Goal: Task Accomplishment & Management: Manage account settings

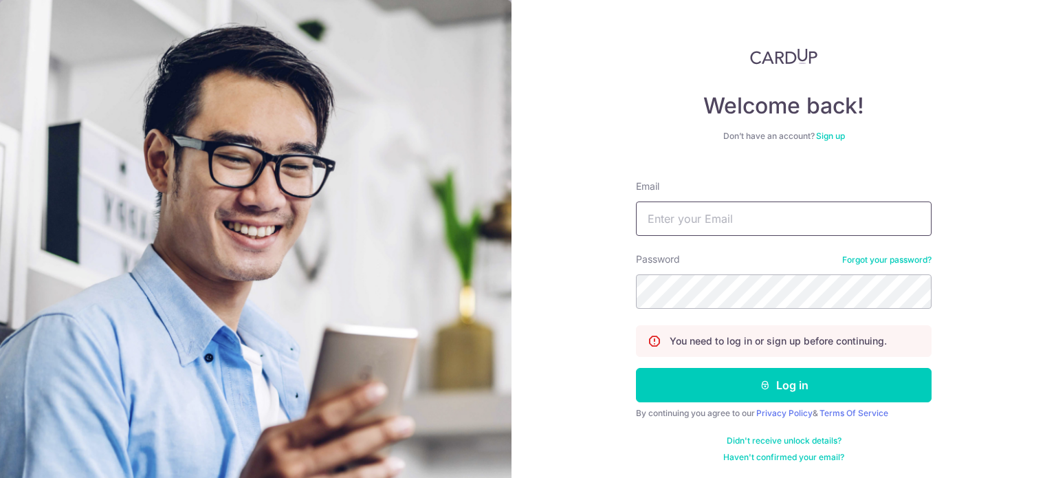
click at [718, 217] on input "Email" at bounding box center [784, 218] width 296 height 34
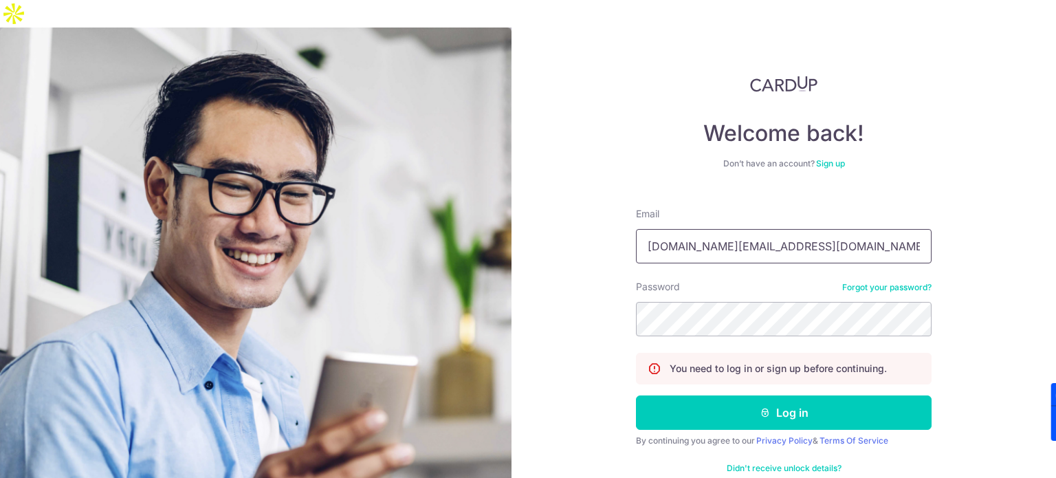
type input "[DOMAIN_NAME][EMAIL_ADDRESS][DOMAIN_NAME]"
click at [636, 395] on button "Log in" at bounding box center [784, 412] width 296 height 34
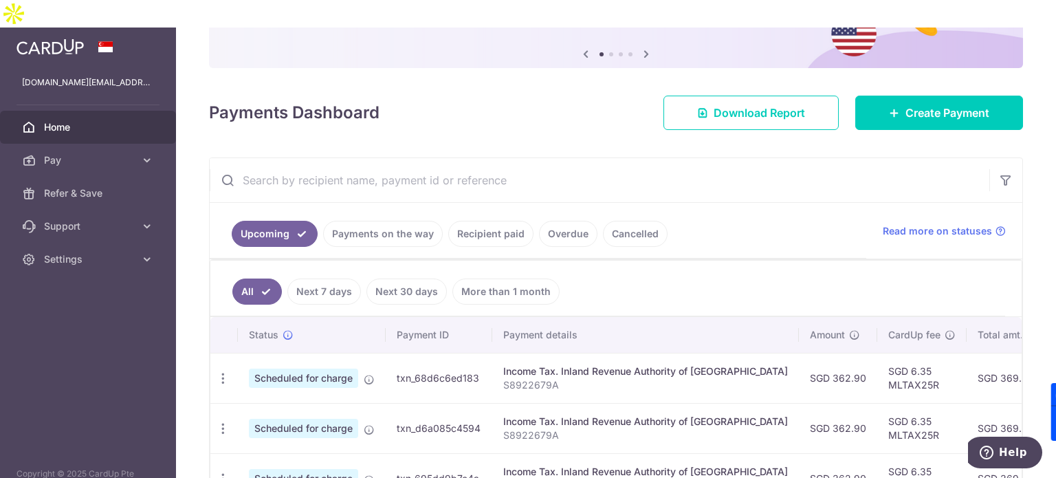
scroll to position [136, 0]
click at [131, 131] on div at bounding box center [533, 241] width 1067 height 483
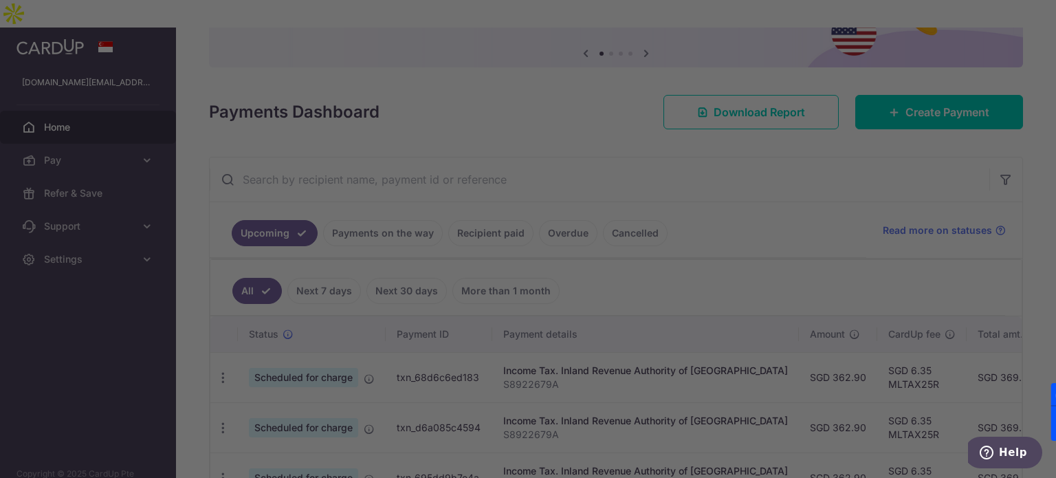
click at [186, 208] on div at bounding box center [533, 241] width 1067 height 483
click at [221, 336] on div at bounding box center [533, 241] width 1067 height 483
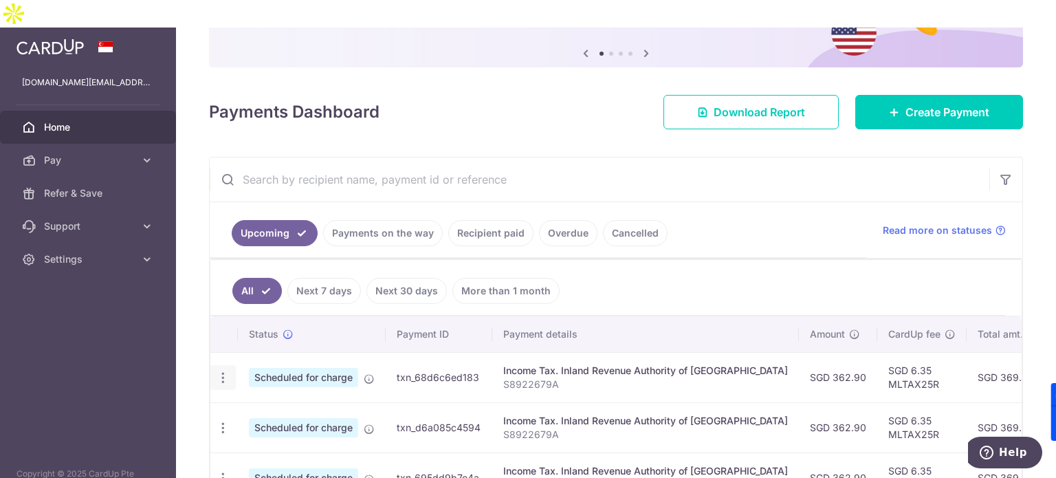
click at [228, 371] on icon "button" at bounding box center [223, 378] width 14 height 14
click at [272, 407] on span "Update payment" at bounding box center [297, 415] width 94 height 17
radio input "true"
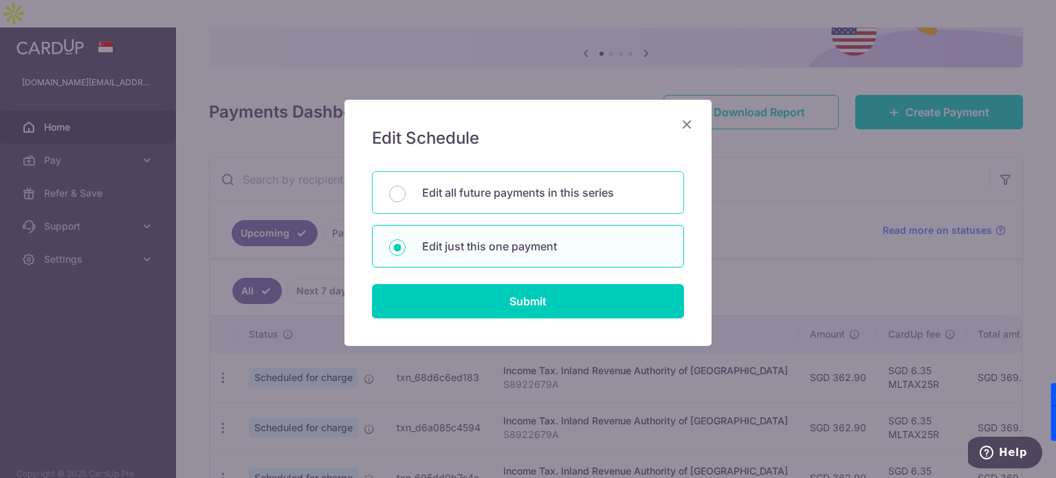
click at [509, 190] on p "Edit all future payments in this series" at bounding box center [544, 192] width 245 height 17
click at [406, 190] on input "Edit all future payments in this series" at bounding box center [397, 194] width 17 height 17
radio input "true"
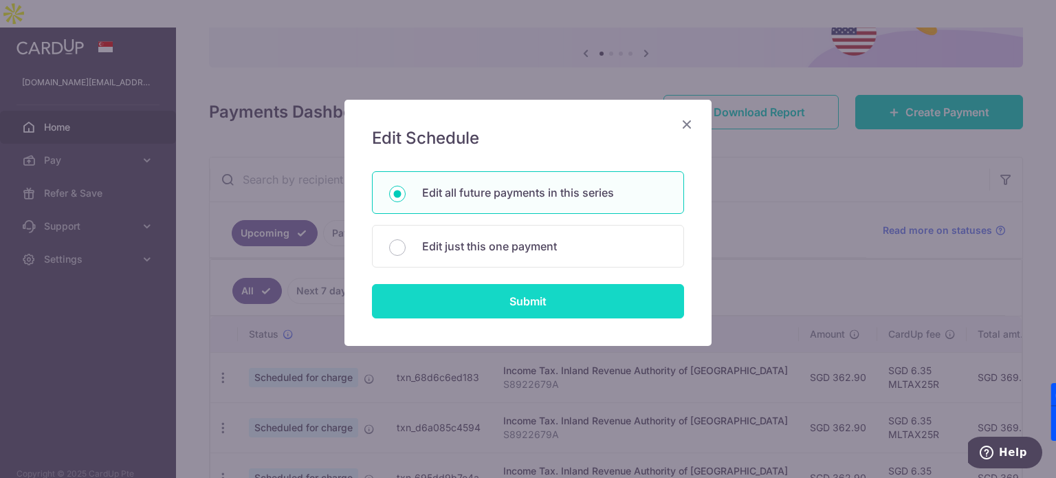
click at [534, 296] on input "Submit" at bounding box center [528, 301] width 312 height 34
radio input "true"
type input "362.90"
type input "S8922679A"
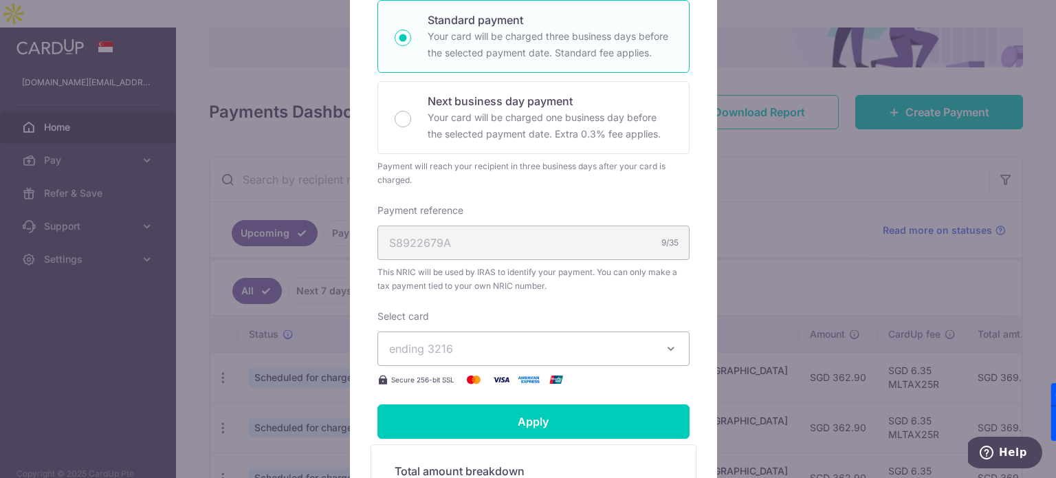
click at [508, 362] on div "Select card ending 3216 **** 3216 **** 3913 Secure 256-bit SSL" at bounding box center [534, 348] width 312 height 78
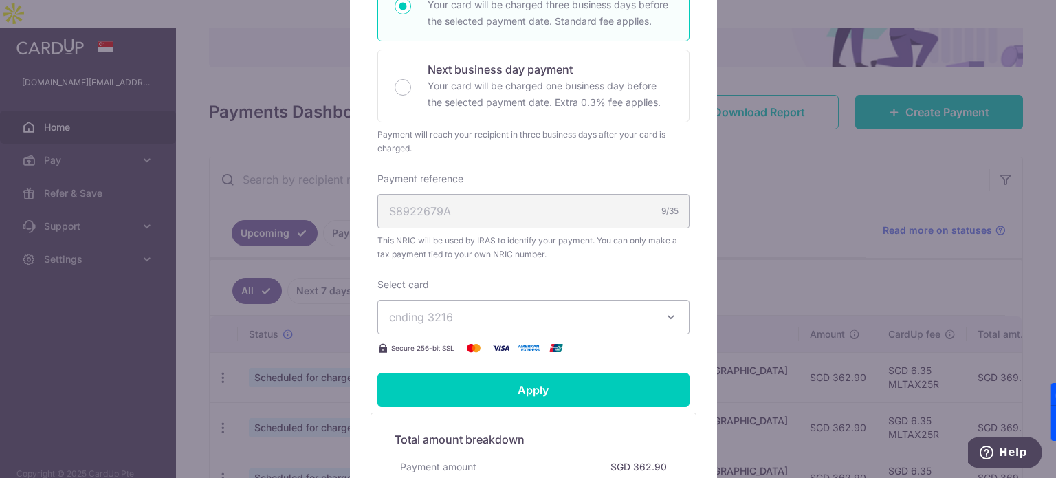
click at [644, 318] on span "ending 3216" at bounding box center [521, 317] width 264 height 17
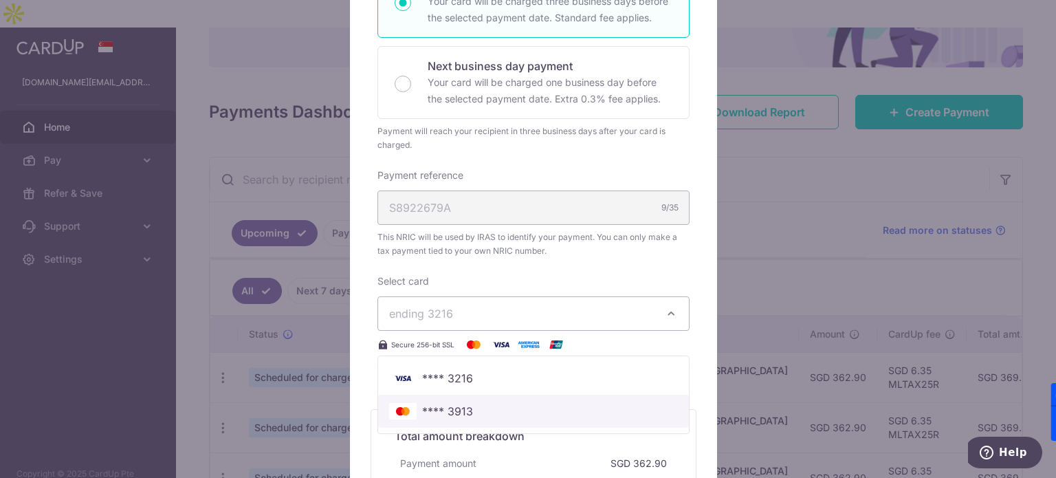
click at [448, 415] on span "**** 3913" at bounding box center [447, 411] width 51 height 17
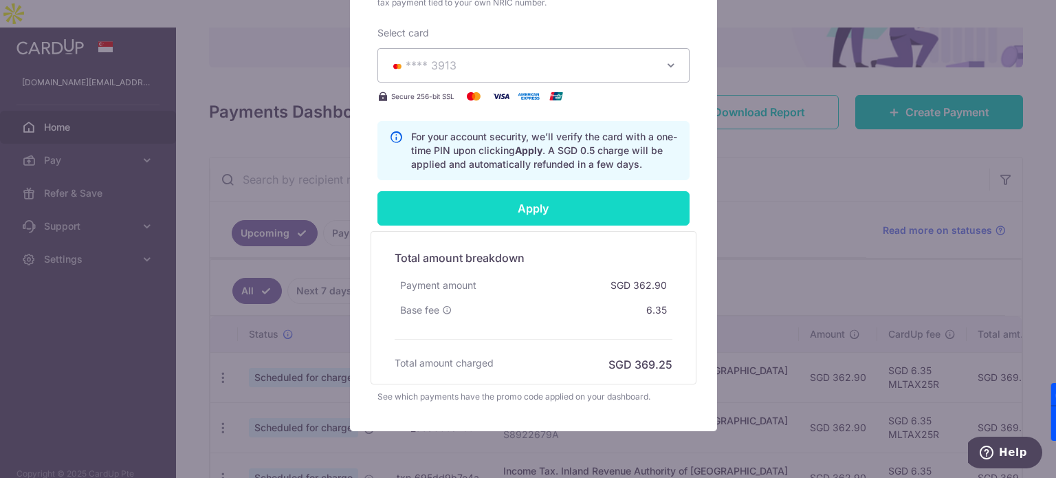
click at [637, 210] on input "Apply" at bounding box center [534, 208] width 312 height 34
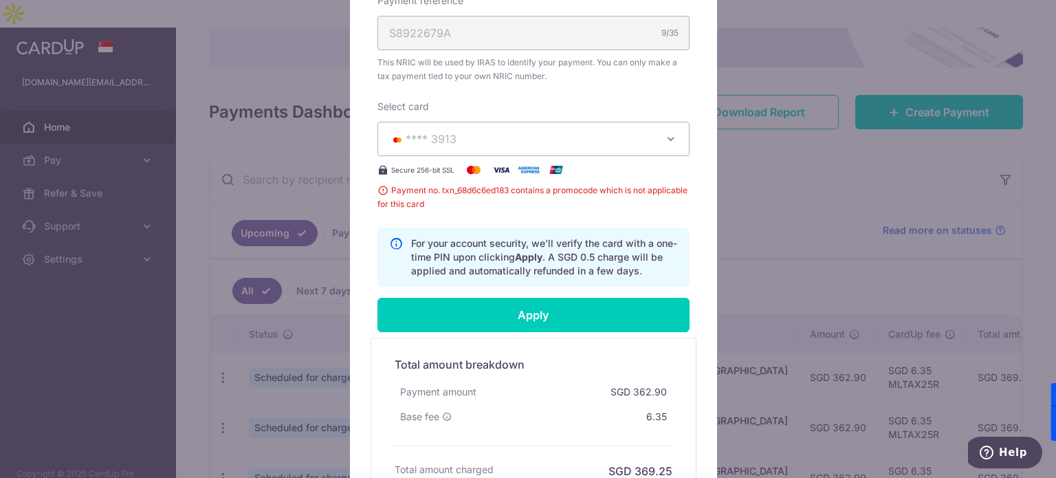
scroll to position [513, 0]
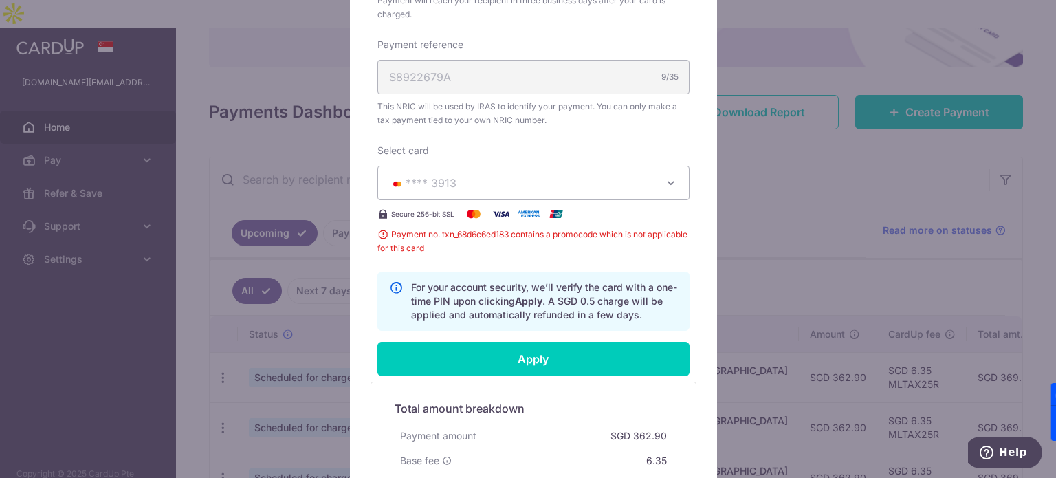
click at [664, 179] on icon "button" at bounding box center [671, 183] width 14 height 14
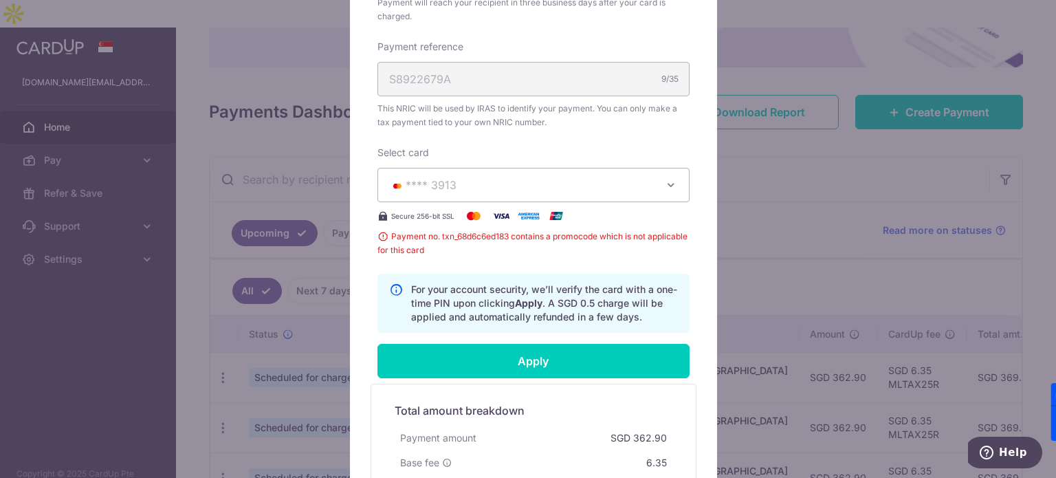
scroll to position [465, 0]
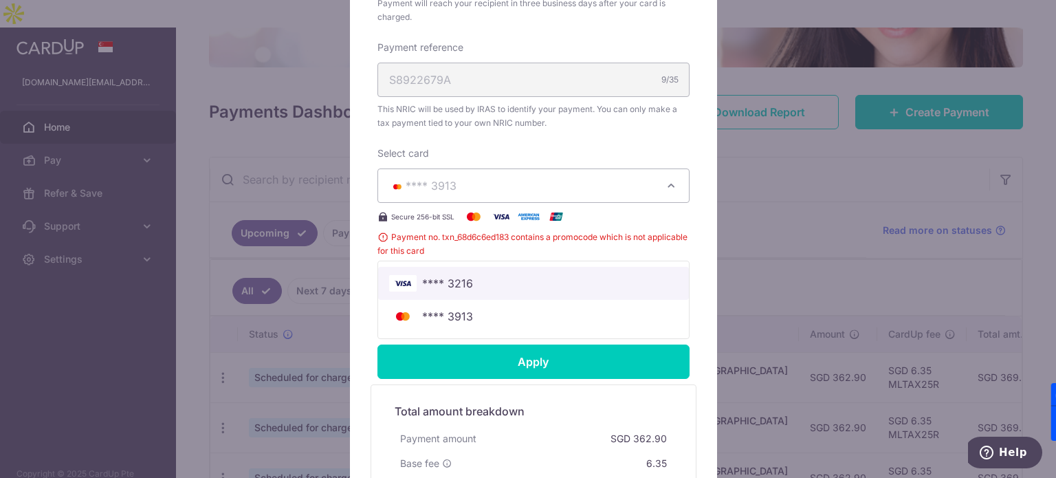
click at [456, 285] on span "**** 3216" at bounding box center [447, 283] width 51 height 17
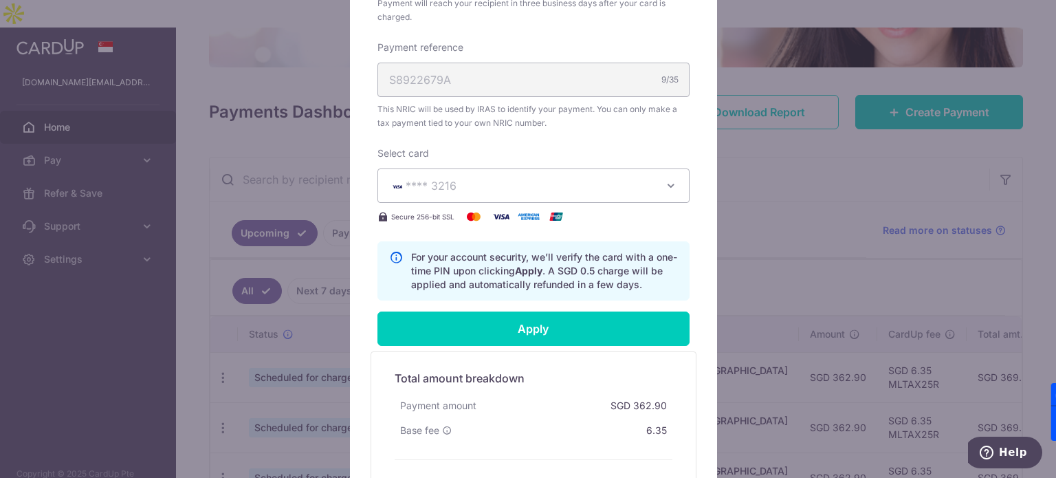
click at [670, 183] on icon "button" at bounding box center [671, 186] width 14 height 14
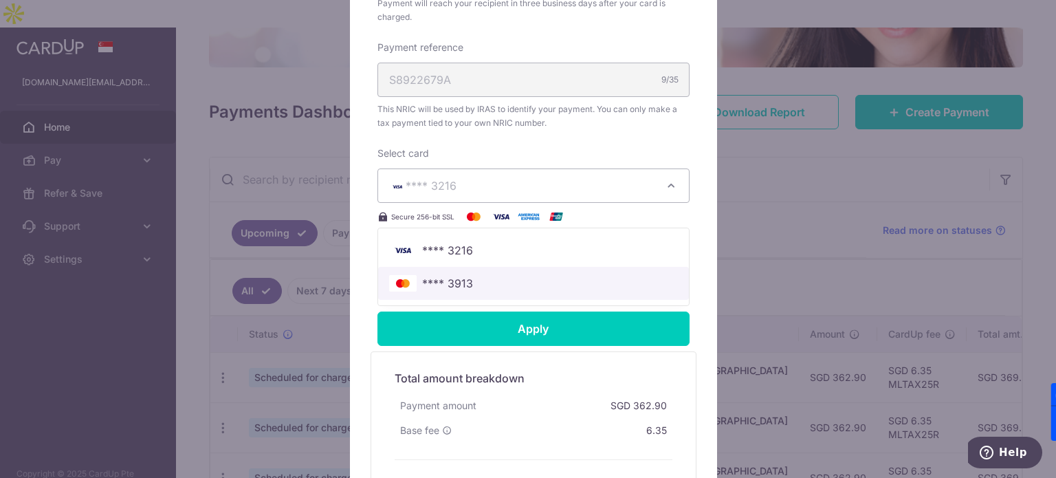
click at [477, 276] on span "**** 3913" at bounding box center [533, 283] width 289 height 17
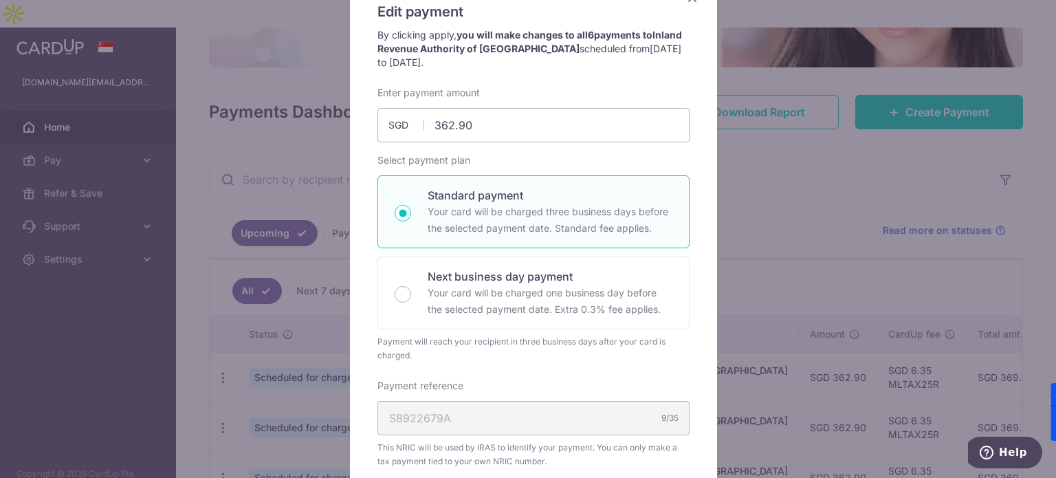
scroll to position [25, 0]
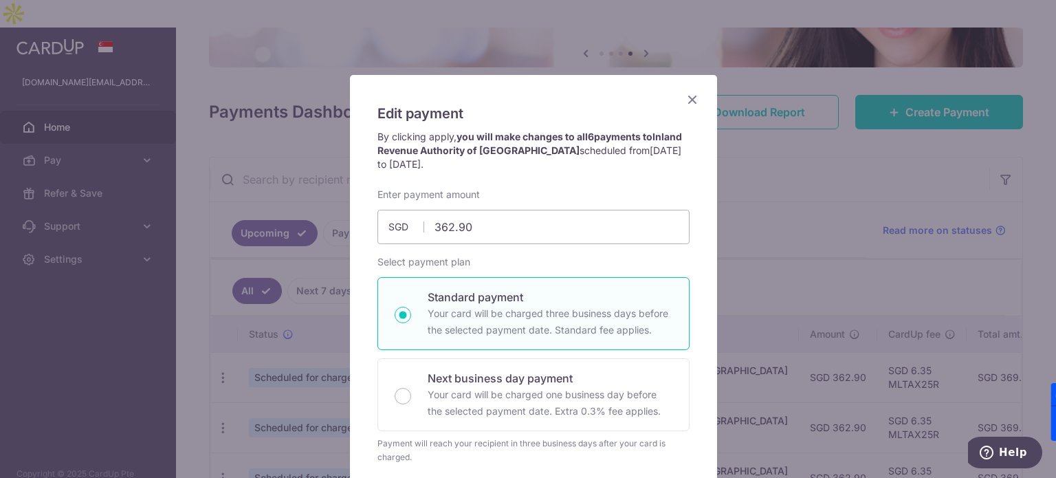
click at [778, 179] on div "Edit payment By clicking apply, you will make changes to all 6 payments to Inla…" at bounding box center [528, 239] width 1056 height 478
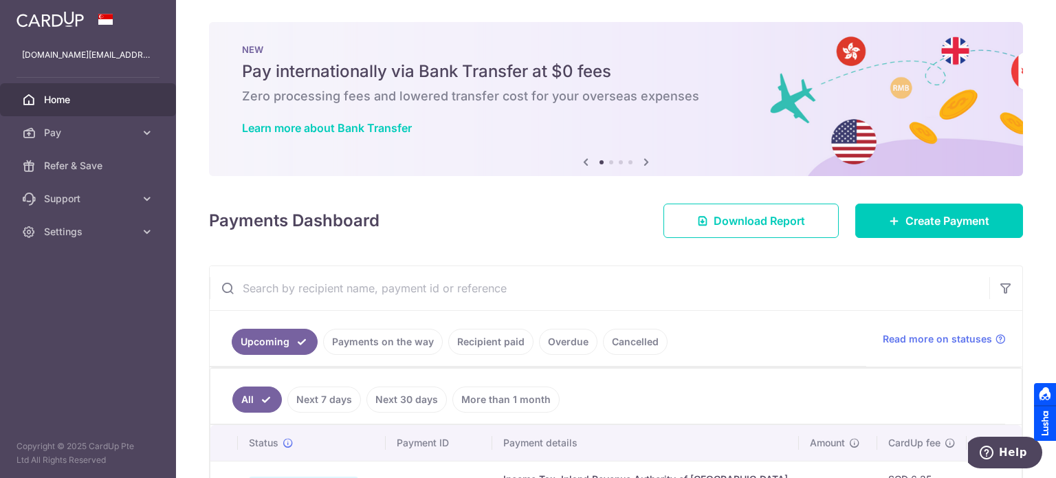
click at [481, 343] on link "Recipient paid" at bounding box center [490, 342] width 85 height 26
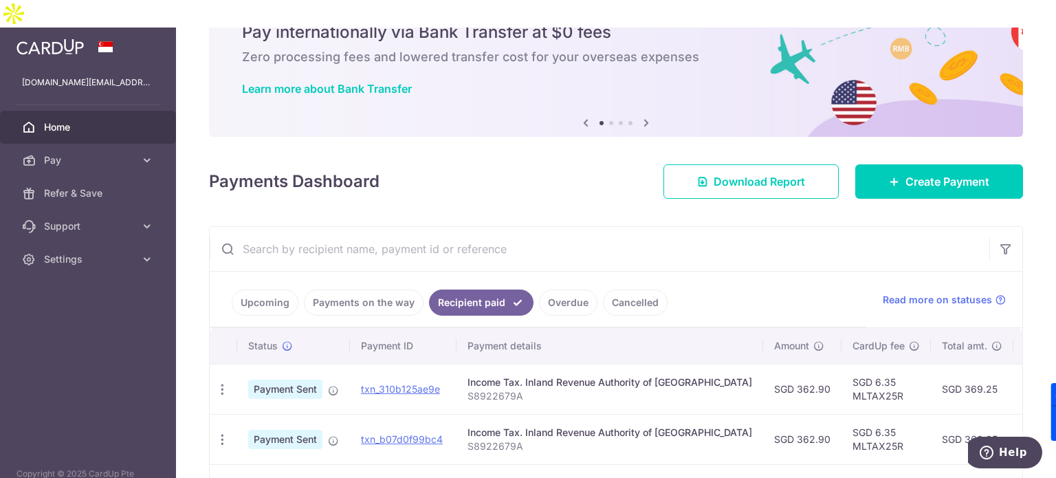
scroll to position [67, 0]
click at [272, 379] on span "Payment Sent" at bounding box center [285, 388] width 74 height 19
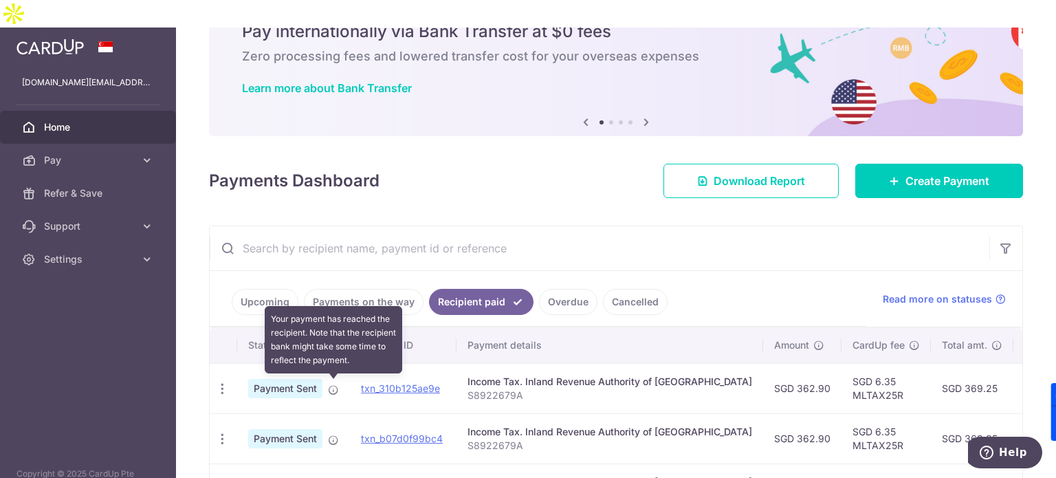
click at [329, 384] on icon at bounding box center [333, 389] width 11 height 11
click at [335, 384] on icon at bounding box center [333, 389] width 11 height 11
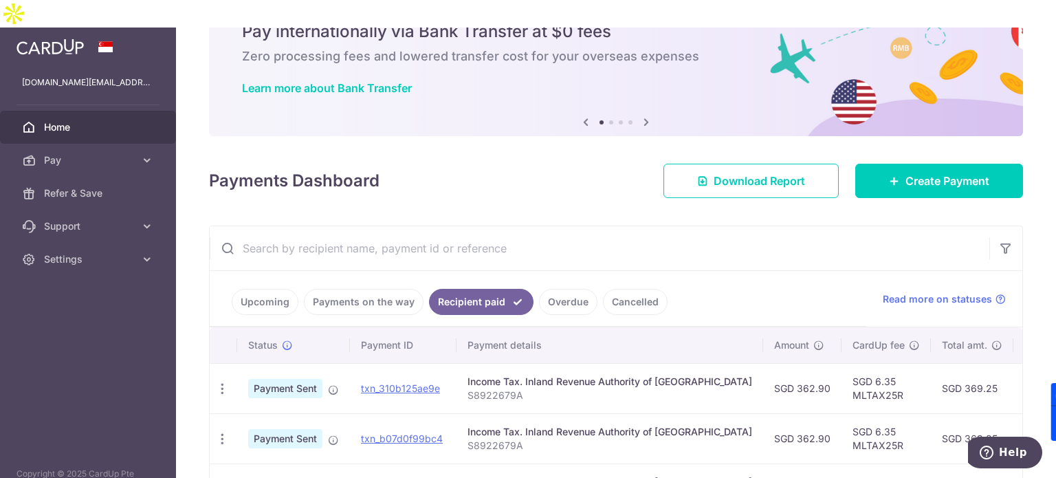
click at [842, 368] on td "SGD 6.35 MLTAX25R" at bounding box center [886, 388] width 89 height 50
copy td "MLTAX25R"
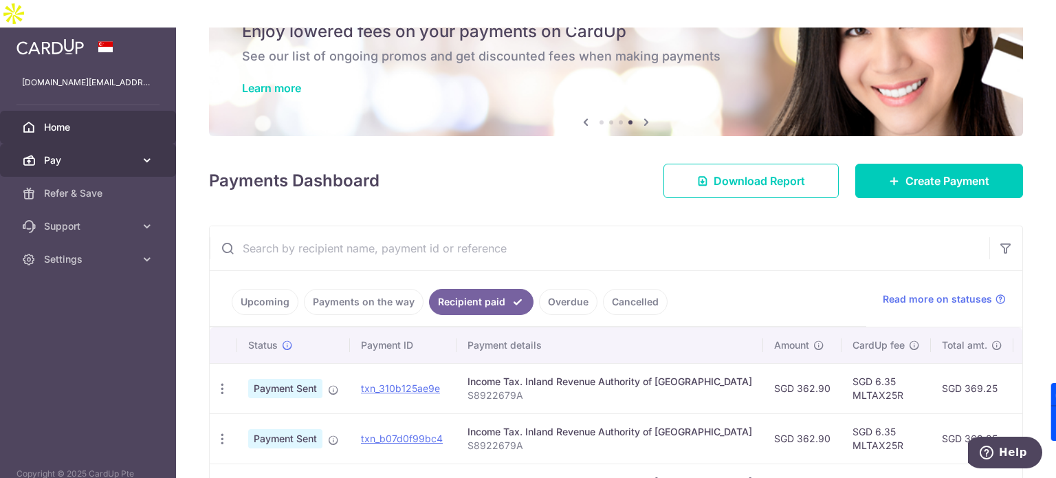
click at [140, 144] on link "Pay" at bounding box center [88, 160] width 176 height 33
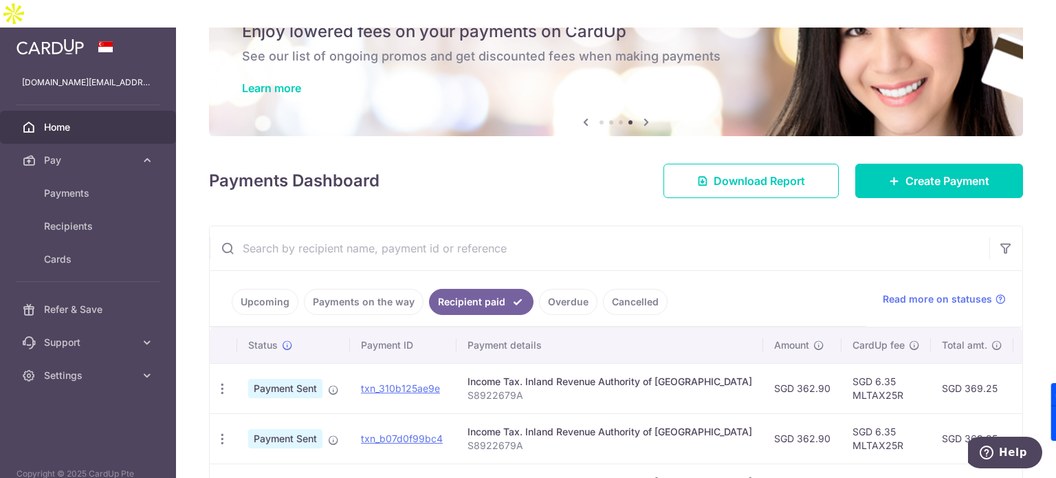
click at [259, 289] on link "Upcoming" at bounding box center [265, 302] width 67 height 26
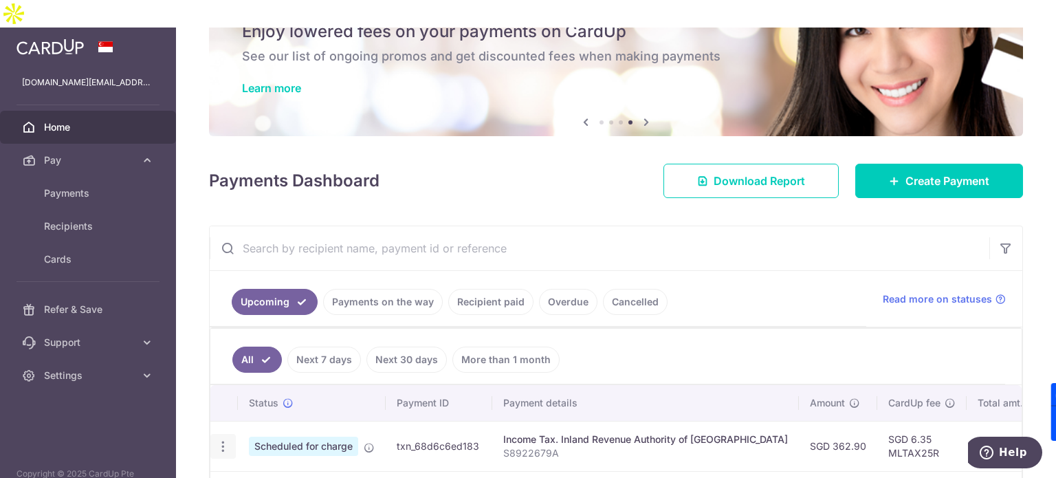
click at [227, 434] on div "Update payment Cancel payment" at bounding box center [222, 446] width 25 height 25
click at [224, 439] on icon "button" at bounding box center [223, 446] width 14 height 14
click at [261, 476] on span "Update payment" at bounding box center [297, 484] width 94 height 17
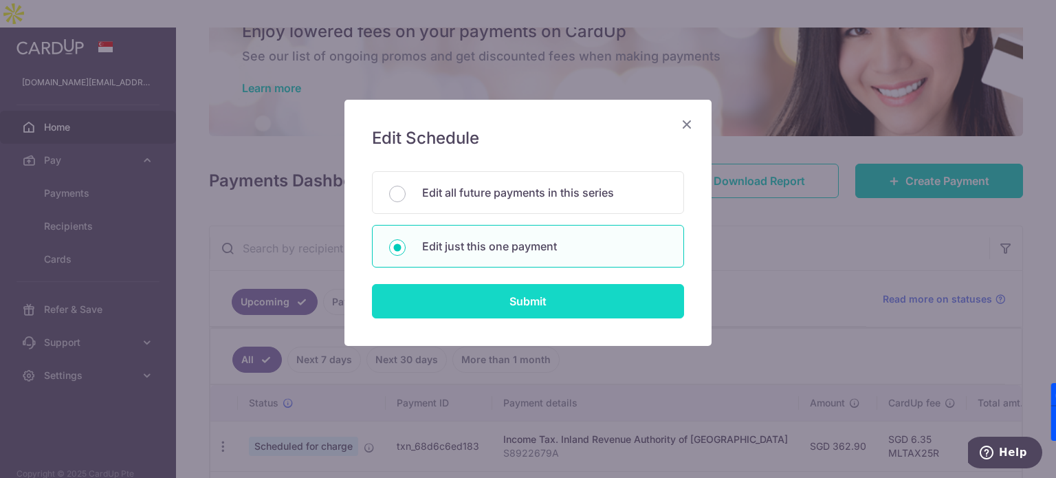
click at [554, 310] on input "Submit" at bounding box center [528, 301] width 312 height 34
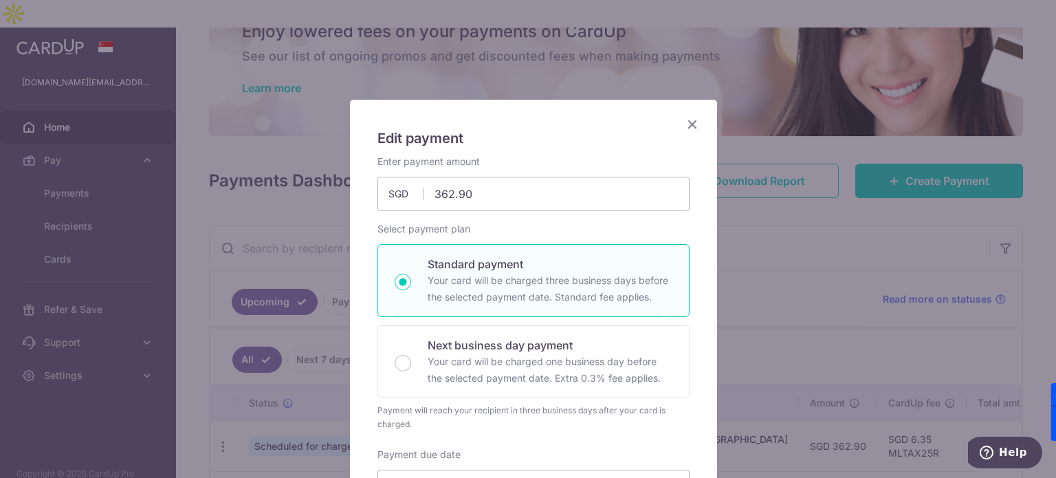
click at [691, 124] on icon "Close" at bounding box center [692, 124] width 17 height 17
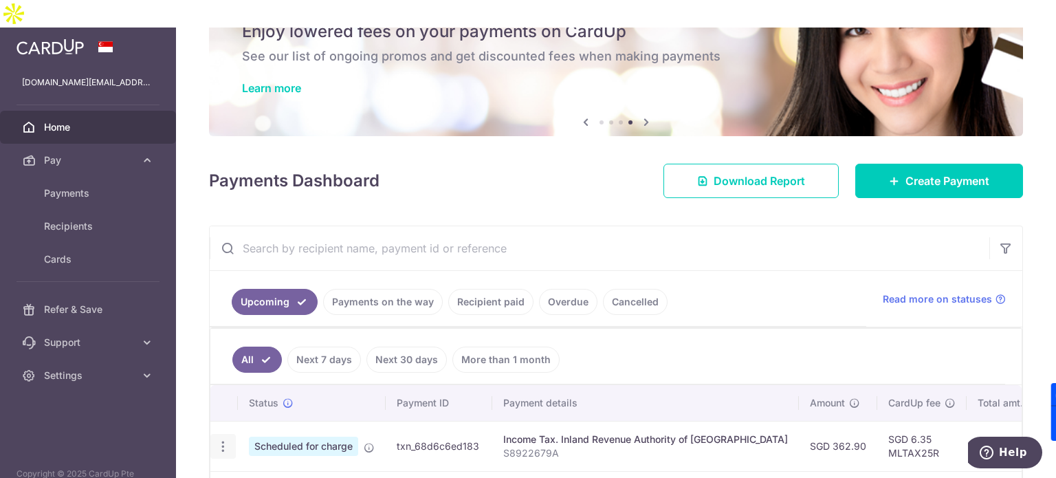
click at [225, 439] on icon "button" at bounding box center [223, 446] width 14 height 14
click at [272, 476] on span "Update payment" at bounding box center [297, 484] width 94 height 17
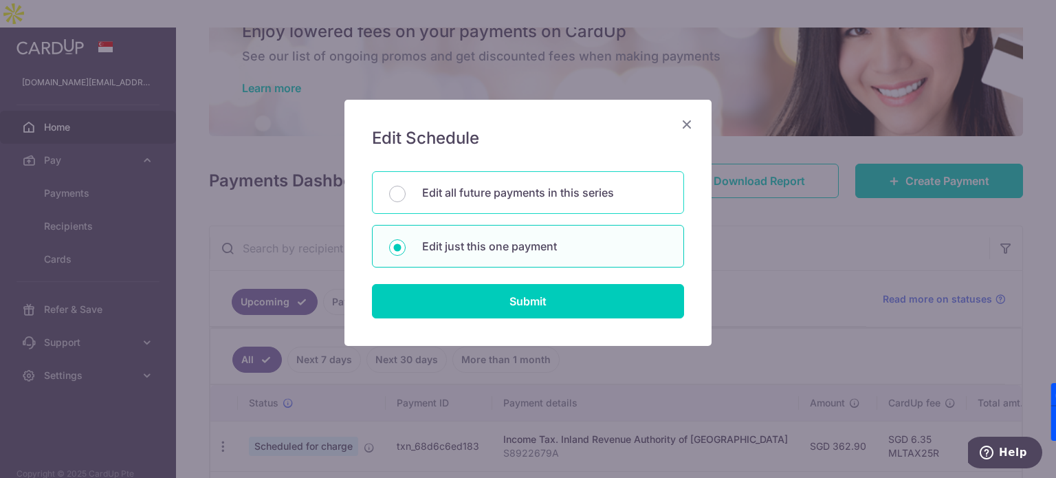
click at [470, 193] on p "Edit all future payments in this series" at bounding box center [544, 192] width 245 height 17
click at [406, 193] on input "Edit all future payments in this series" at bounding box center [397, 194] width 17 height 17
radio input "true"
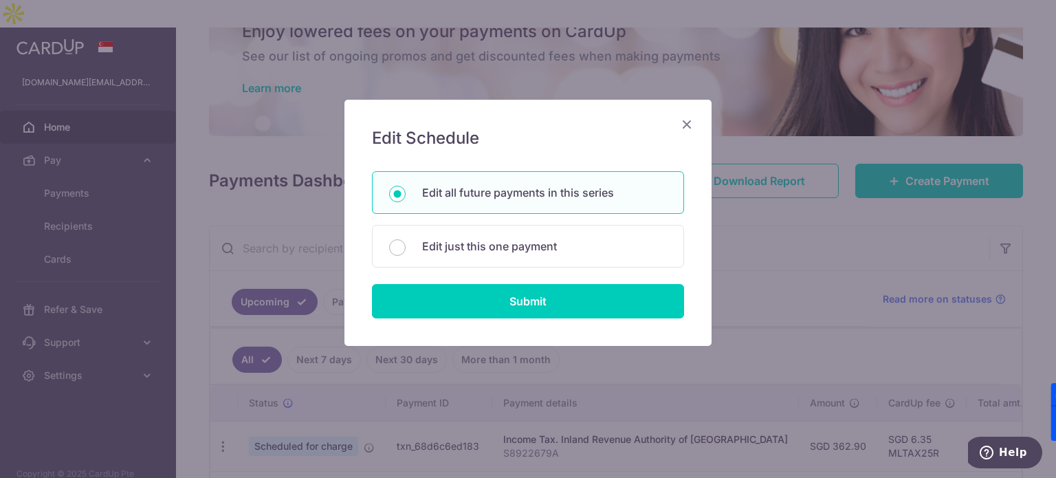
click at [514, 351] on div "Edit Schedule You will be editing all 6 payments to Inland Revenue Authority of…" at bounding box center [528, 239] width 1056 height 478
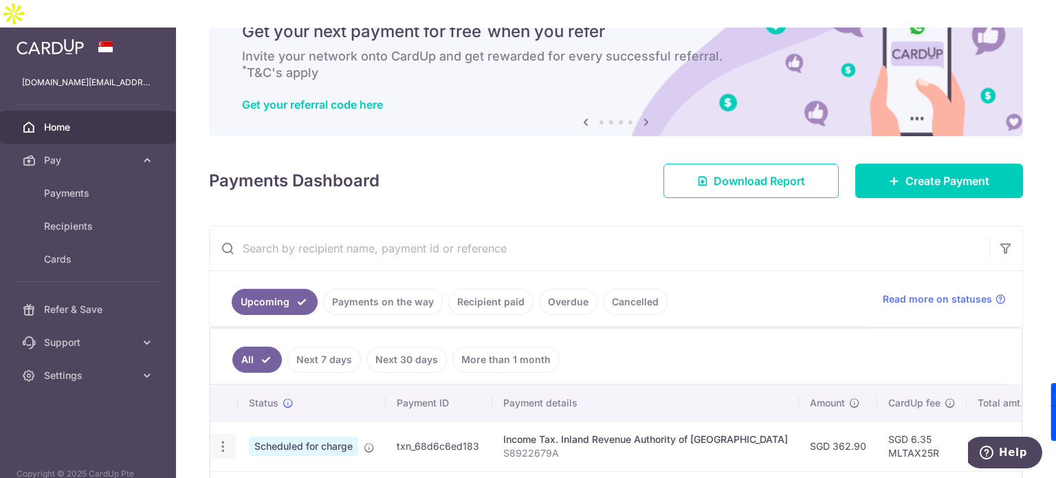
click at [224, 439] on icon "button" at bounding box center [223, 446] width 14 height 14
click at [248, 468] on link "Update payment" at bounding box center [282, 484] width 143 height 33
radio input "true"
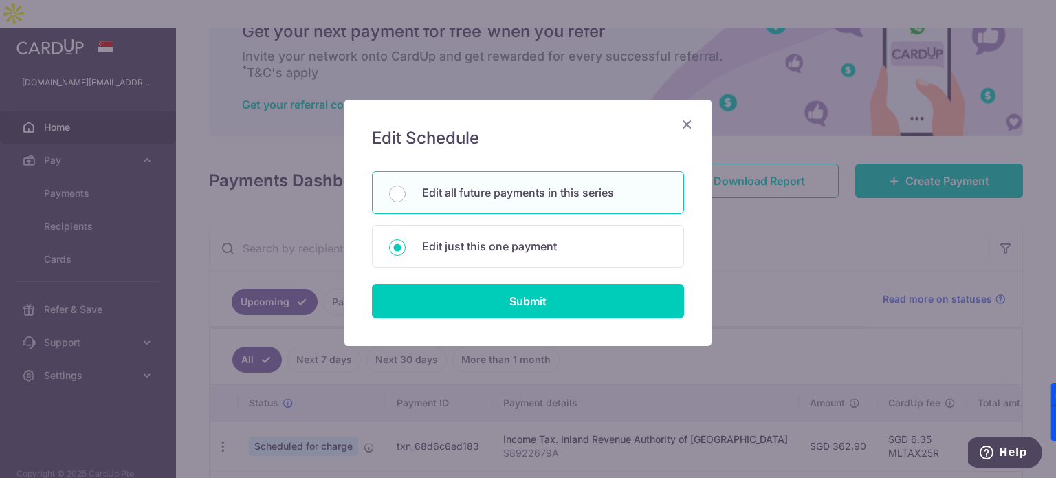
click at [439, 192] on p "Edit all future payments in this series" at bounding box center [544, 192] width 245 height 17
click at [406, 192] on input "Edit all future payments in this series" at bounding box center [397, 194] width 17 height 17
radio input "true"
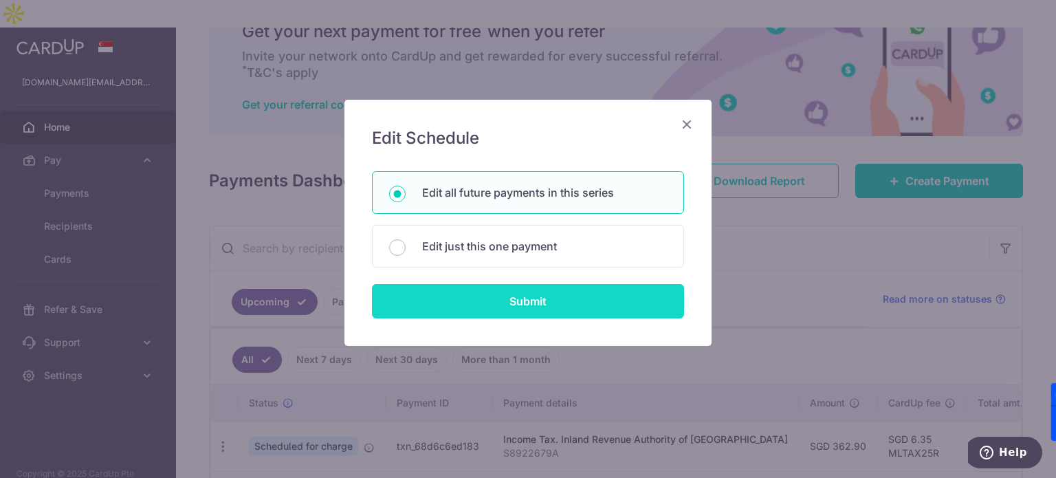
click at [443, 308] on input "Submit" at bounding box center [528, 301] width 312 height 34
radio input "true"
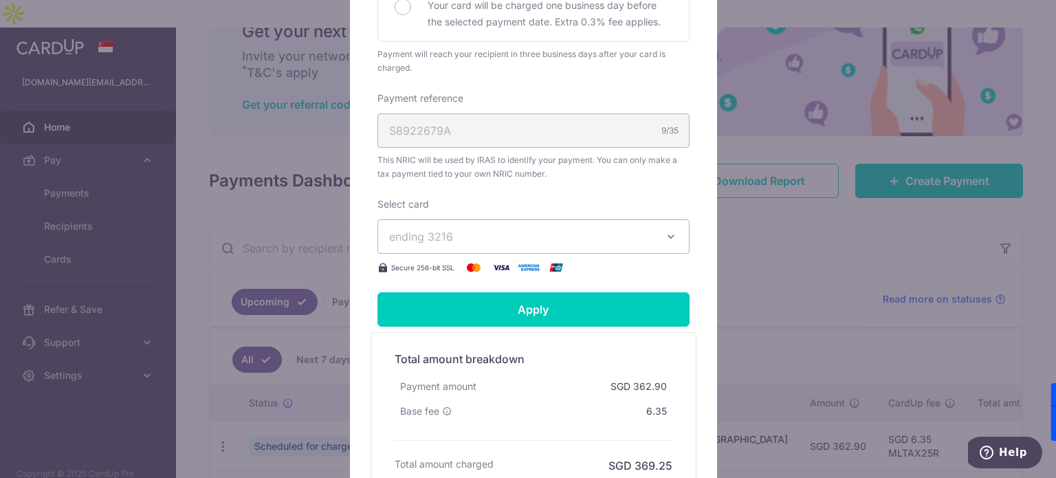
click at [608, 261] on div "Select card ending 3216 **** 3216 **** 3913 Secure 256-bit SSL" at bounding box center [534, 236] width 312 height 78
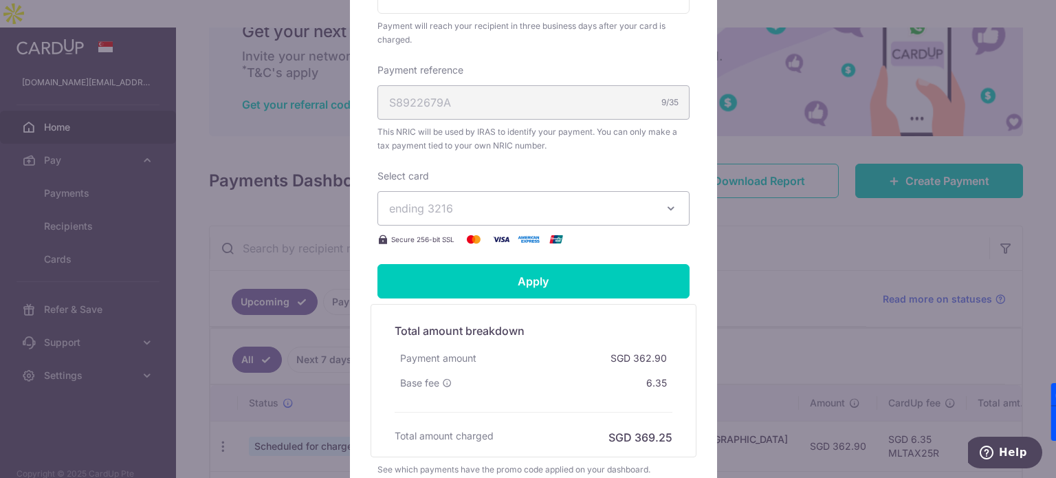
click at [616, 218] on button "ending 3216" at bounding box center [534, 208] width 312 height 34
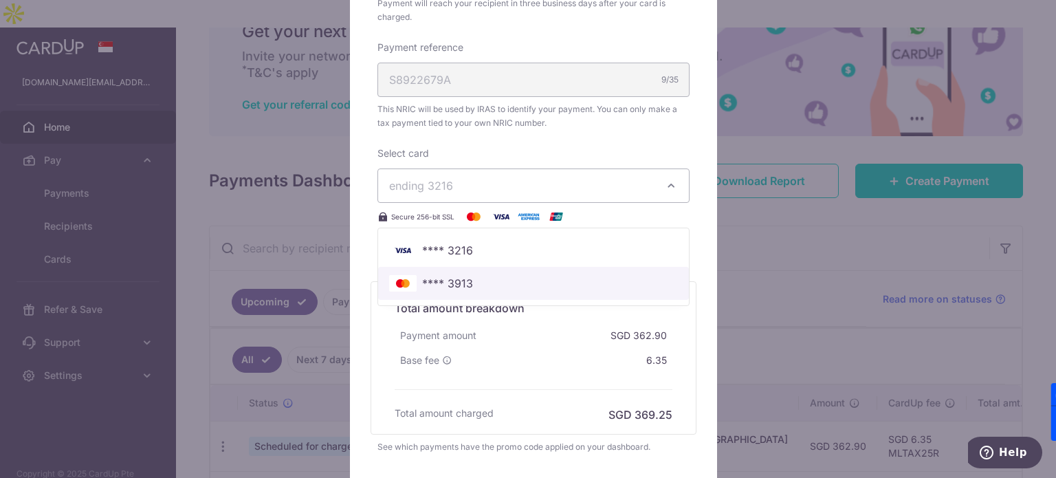
click at [540, 292] on link "**** 3913" at bounding box center [533, 283] width 311 height 33
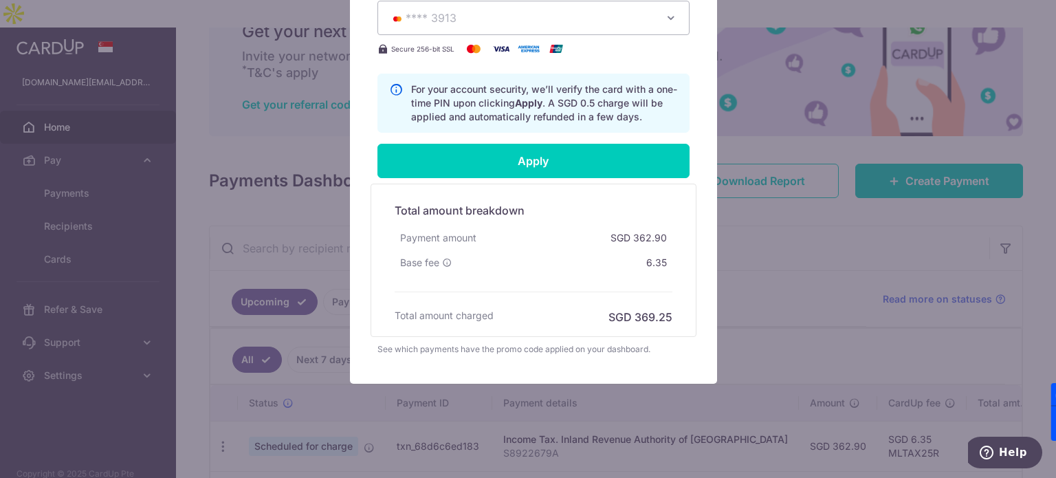
scroll to position [635, 0]
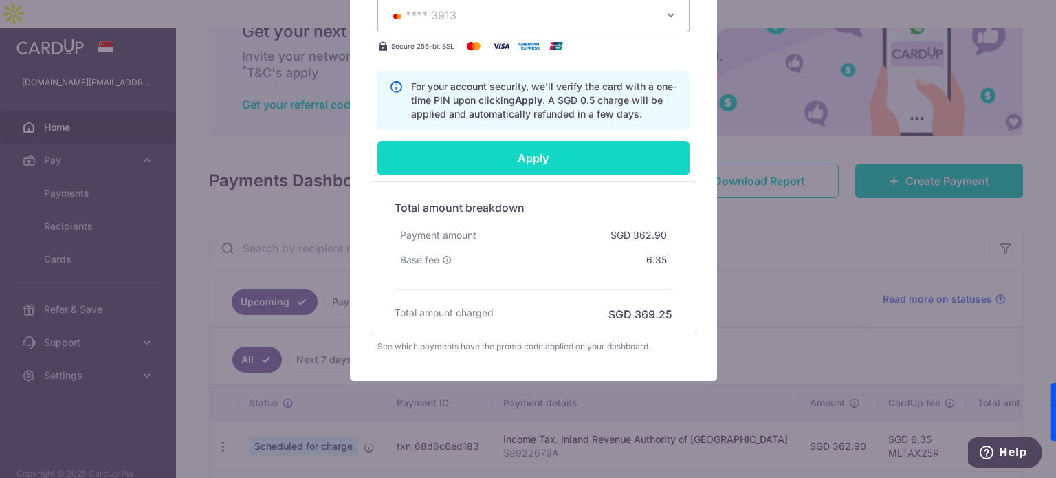
click at [555, 146] on input "Apply" at bounding box center [534, 158] width 312 height 34
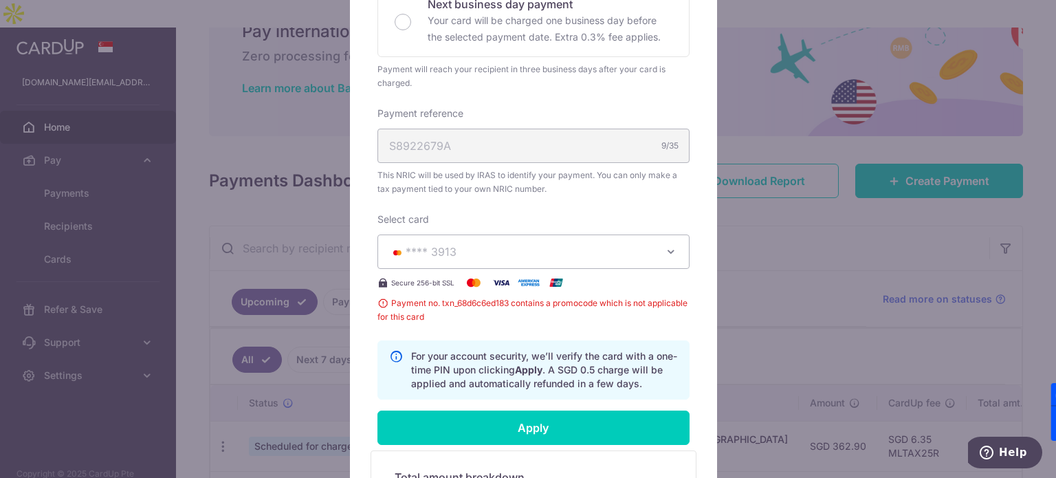
scroll to position [389, 0]
